Goal: Find specific page/section: Find specific page/section

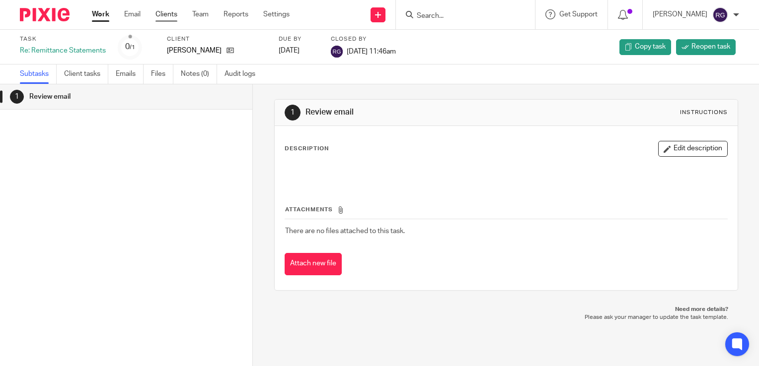
click at [161, 9] on link "Clients" at bounding box center [166, 14] width 22 height 10
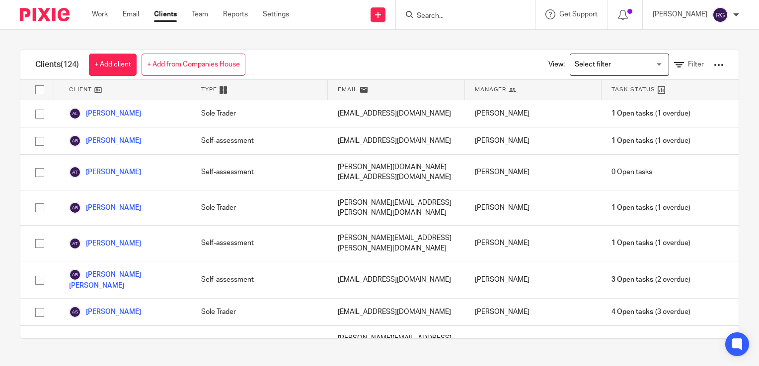
click at [427, 13] on input "Search" at bounding box center [460, 16] width 89 height 9
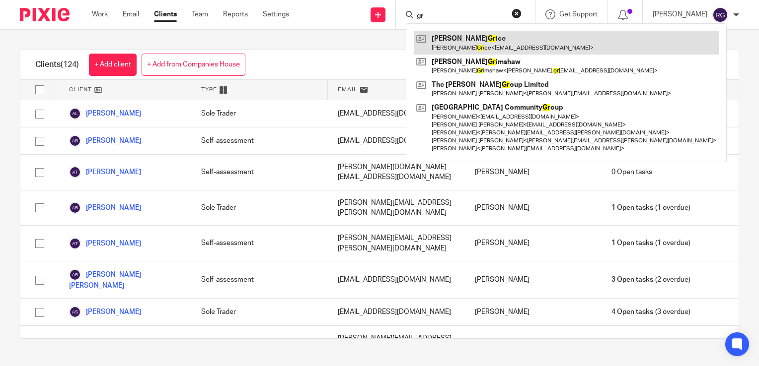
type input "gr"
click at [493, 37] on link at bounding box center [566, 42] width 305 height 23
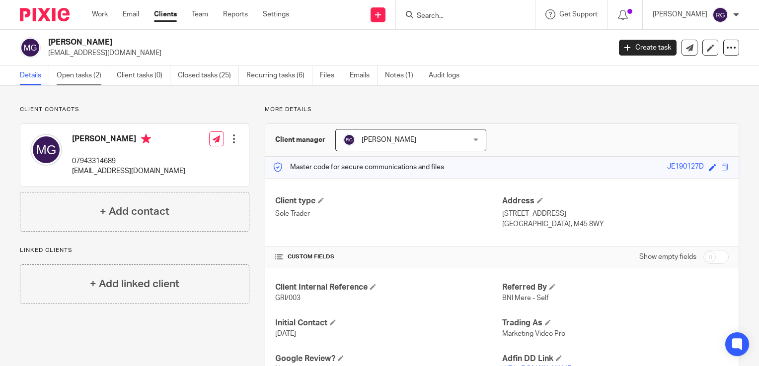
click at [85, 72] on link "Open tasks (2)" at bounding box center [83, 75] width 53 height 19
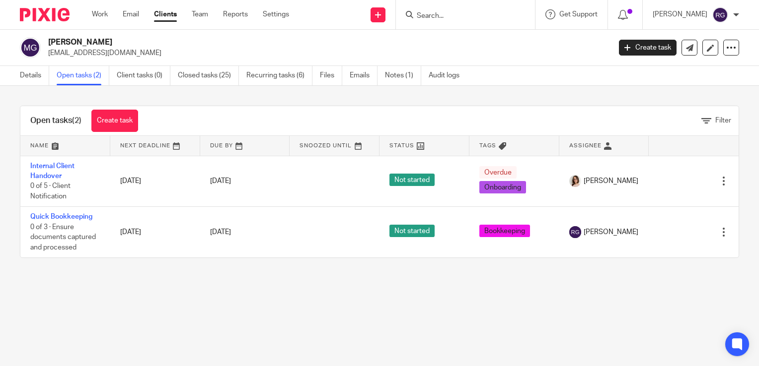
click at [147, 348] on main "Matthew Grice matt@marketingvideopro.co.uk Create task Update from Companies Ho…" at bounding box center [379, 183] width 759 height 366
click at [26, 76] on link "Details" at bounding box center [34, 75] width 29 height 19
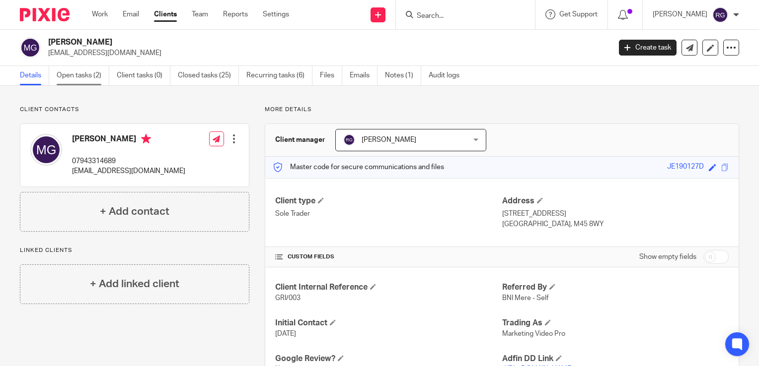
click at [76, 78] on link "Open tasks (2)" at bounding box center [83, 75] width 53 height 19
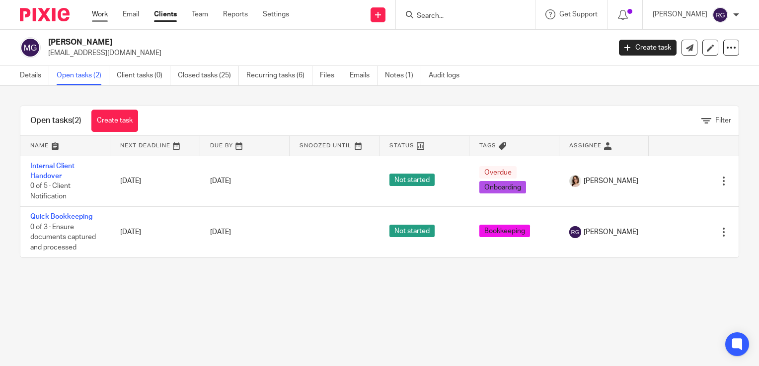
click at [95, 15] on link "Work" at bounding box center [100, 14] width 16 height 10
